Goal: Information Seeking & Learning: Learn about a topic

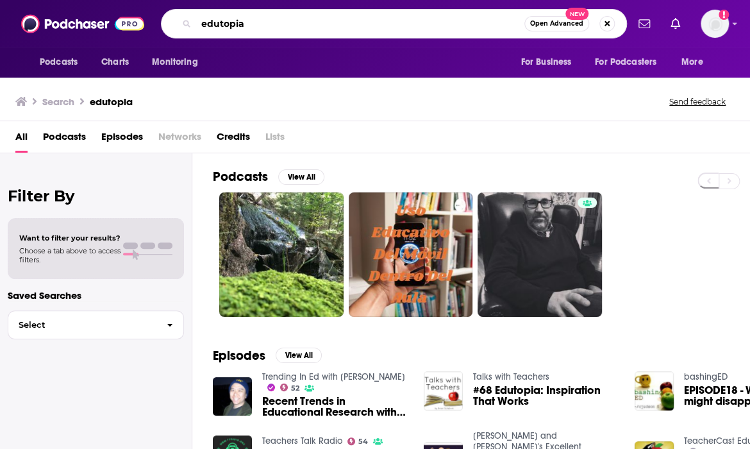
drag, startPoint x: 274, startPoint y: 25, endPoint x: 198, endPoint y: 24, distance: 76.3
click at [198, 24] on input "edutopia" at bounding box center [360, 23] width 328 height 21
type input "trending in education"
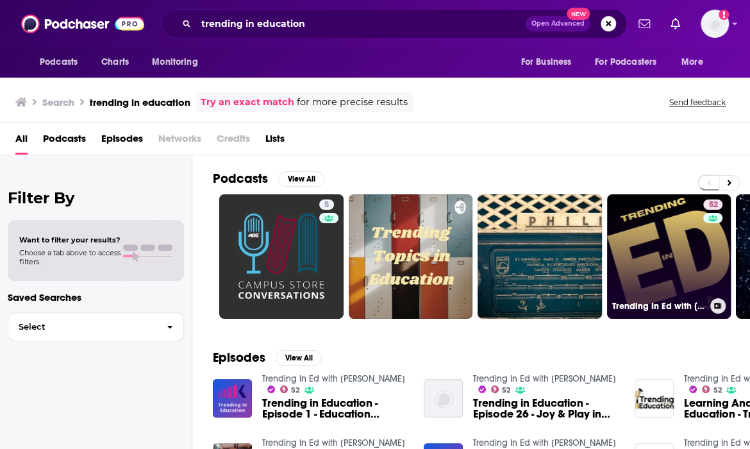
click at [648, 235] on link "52 Trending In Ed with [PERSON_NAME]" at bounding box center [669, 256] width 124 height 124
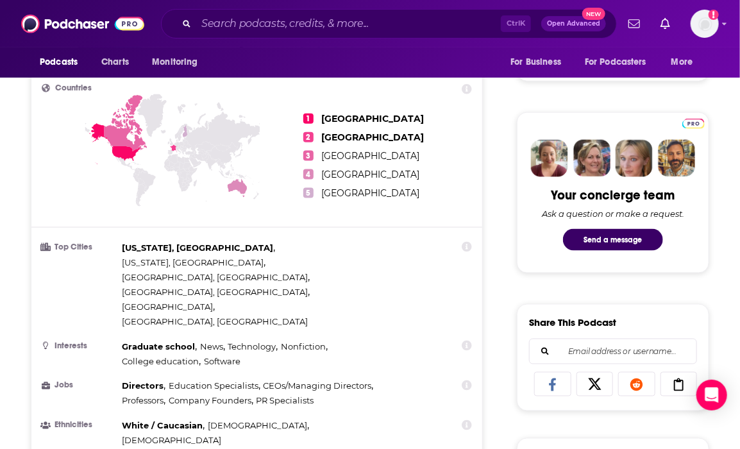
scroll to position [577, 0]
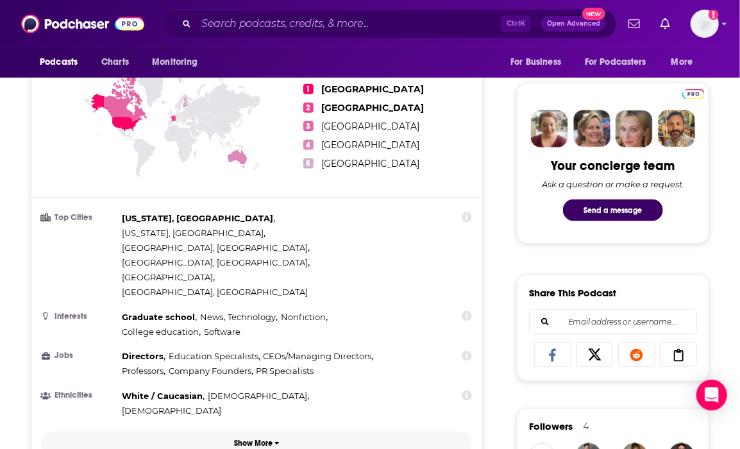
click at [242, 432] on button "Show More" at bounding box center [257, 444] width 430 height 24
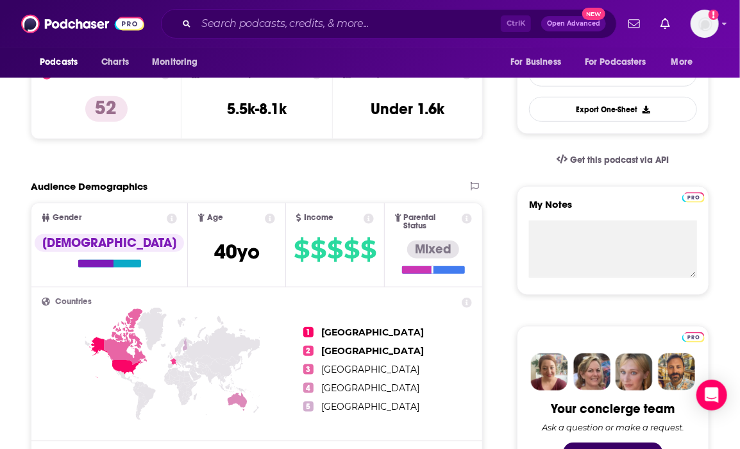
scroll to position [256, 0]
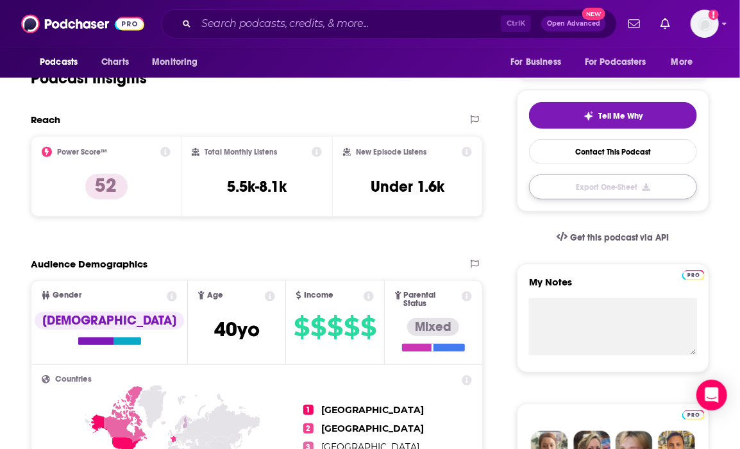
click at [623, 187] on button "Export One-Sheet" at bounding box center [613, 186] width 168 height 25
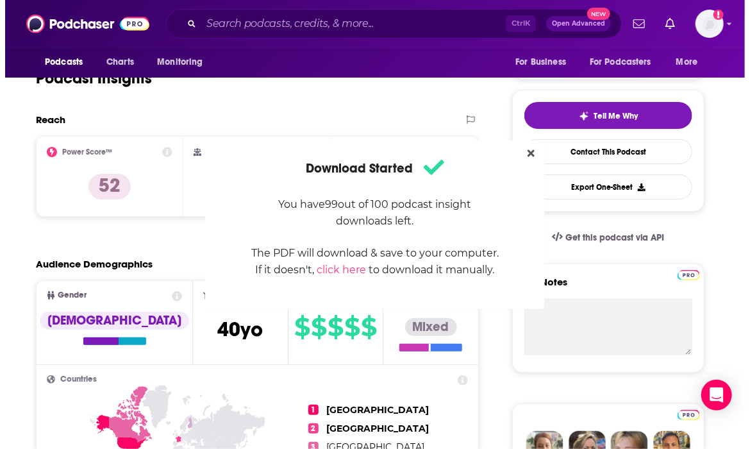
scroll to position [0, 0]
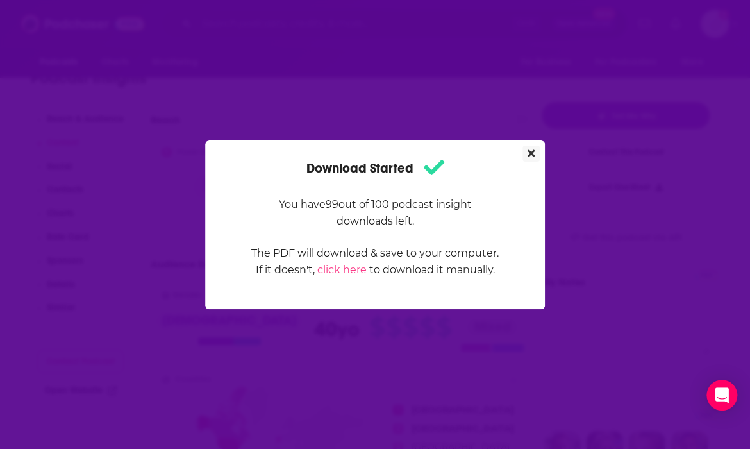
click at [531, 153] on icon "Close" at bounding box center [531, 152] width 7 height 7
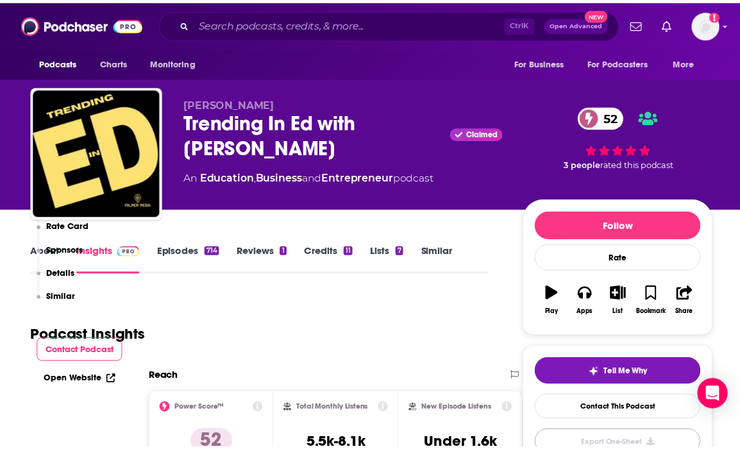
scroll to position [256, 0]
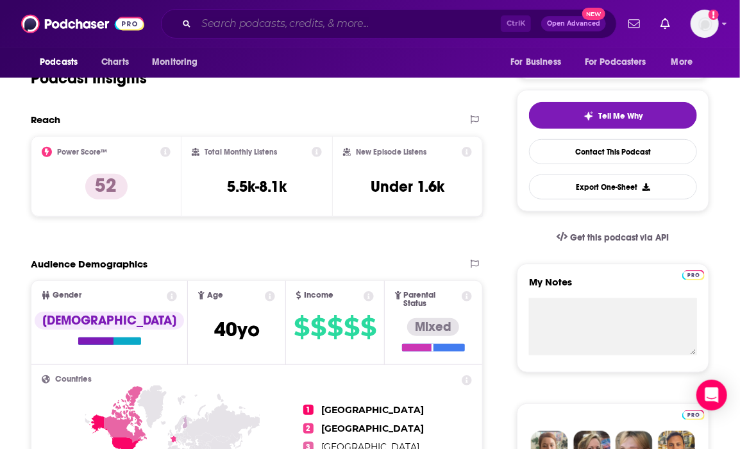
click at [243, 29] on input "Search podcasts, credits, & more..." at bounding box center [348, 23] width 305 height 21
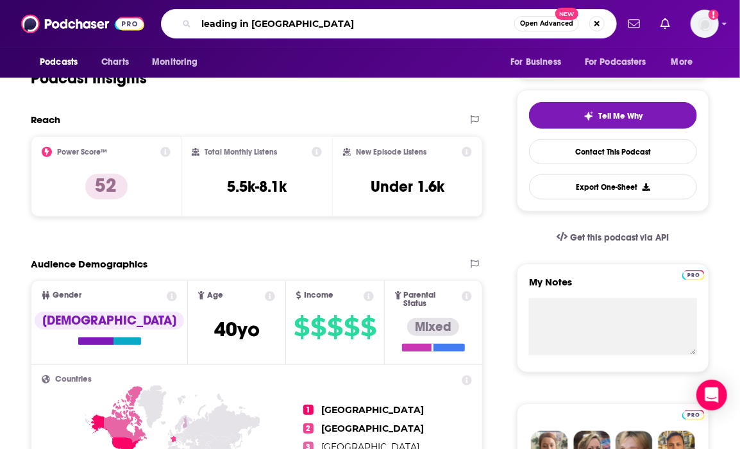
type input "leading in equity"
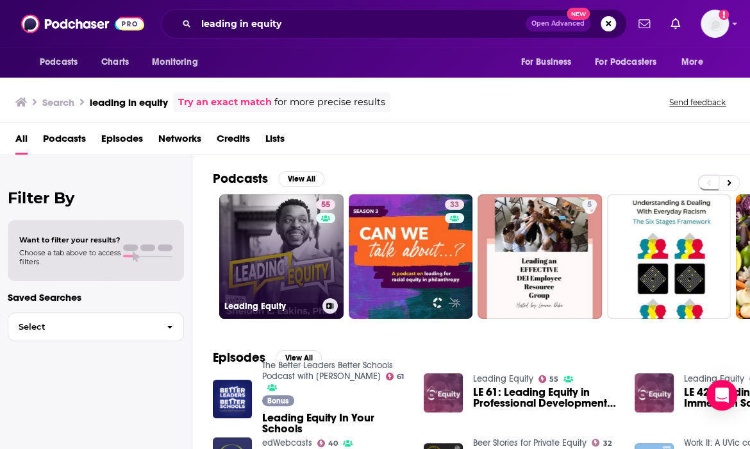
click at [246, 262] on link "55 Leading Equity" at bounding box center [281, 256] width 124 height 124
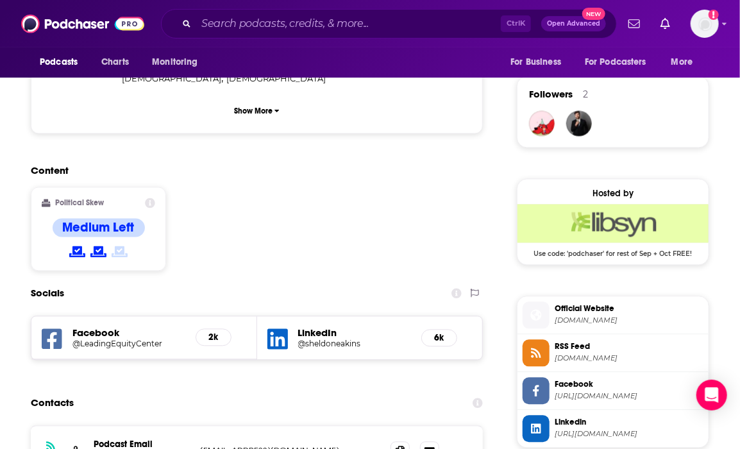
scroll to position [1090, 0]
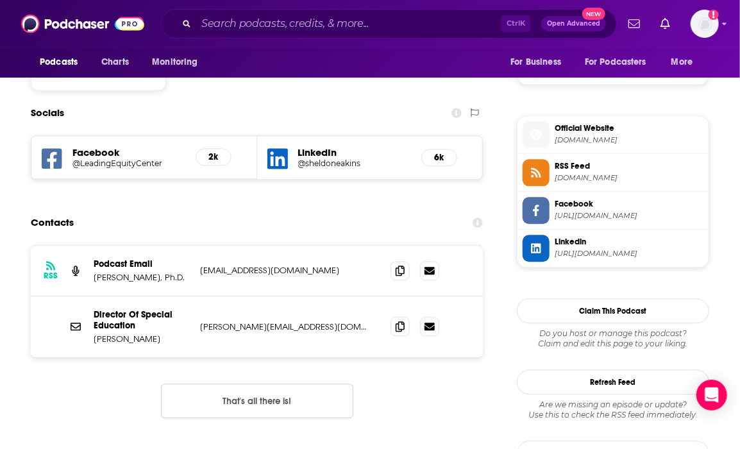
click at [601, 126] on span "Official Website" at bounding box center [629, 128] width 149 height 12
